Goal: Find specific page/section: Find specific page/section

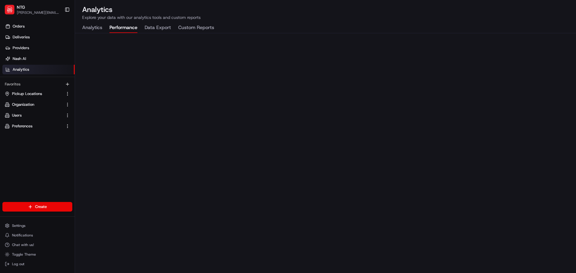
click at [377, 15] on p "Explore your data with our analytics tools and custom reports" at bounding box center [325, 17] width 487 height 6
click at [117, 23] on button "Performance" at bounding box center [123, 28] width 28 height 10
